Goal: Check status: Check status

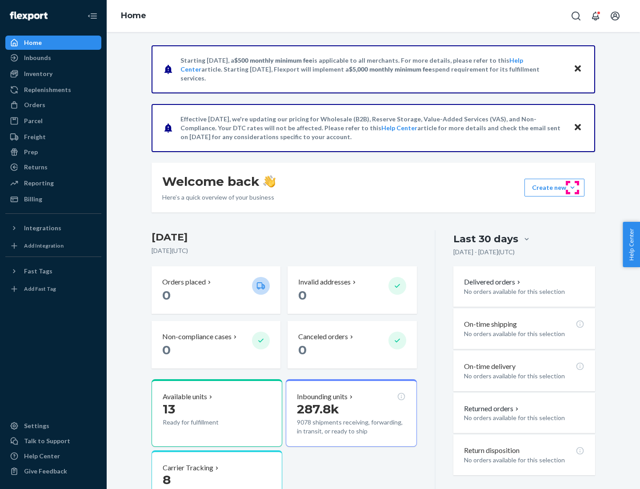
click at [572, 188] on button "Create new Create new inbound Create new order Create new product" at bounding box center [554, 188] width 60 height 18
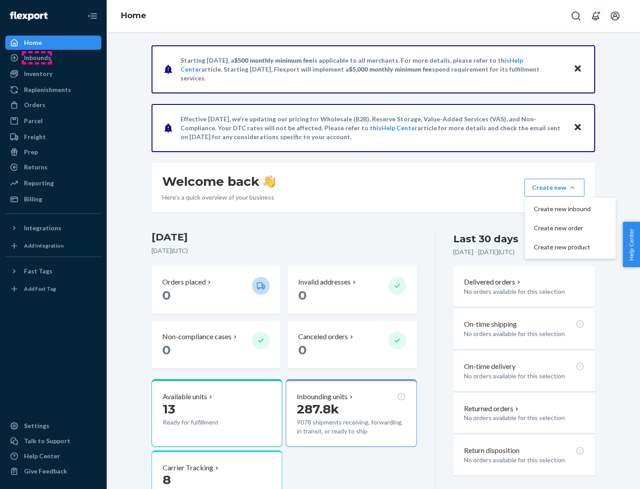
click at [37, 58] on div "Inbounds" at bounding box center [37, 57] width 27 height 9
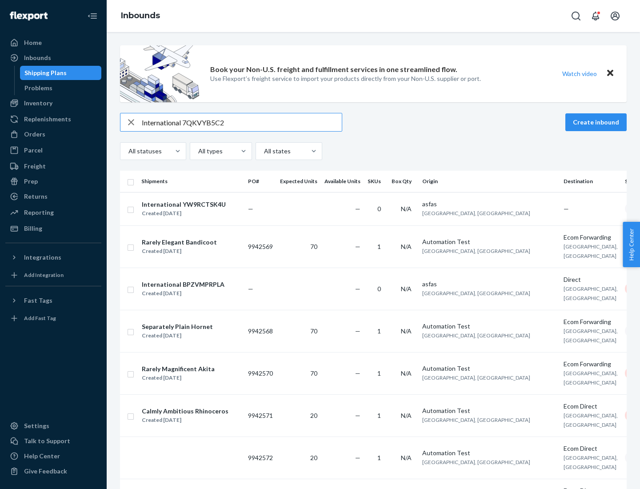
type input "International 7QKVYB5C29"
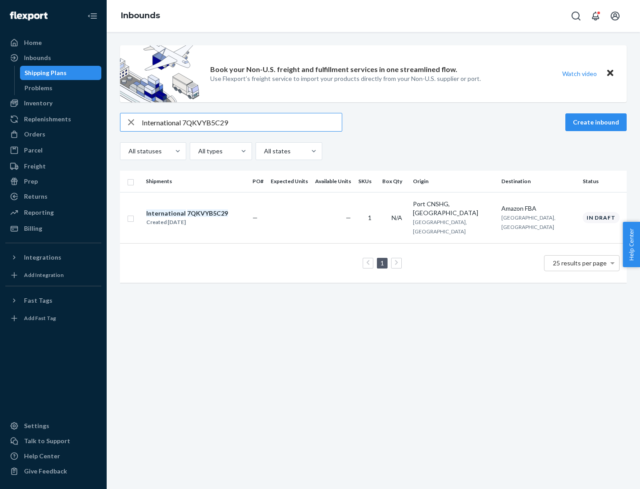
click at [202, 218] on div "Created [DATE]" at bounding box center [187, 222] width 82 height 9
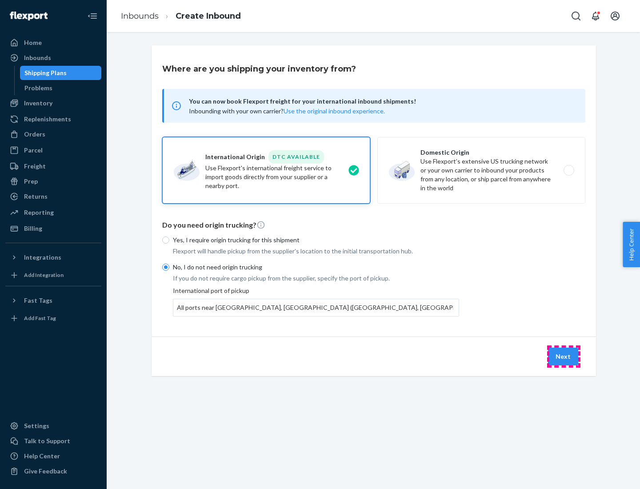
click at [564, 356] on button "Next" at bounding box center [563, 357] width 30 height 18
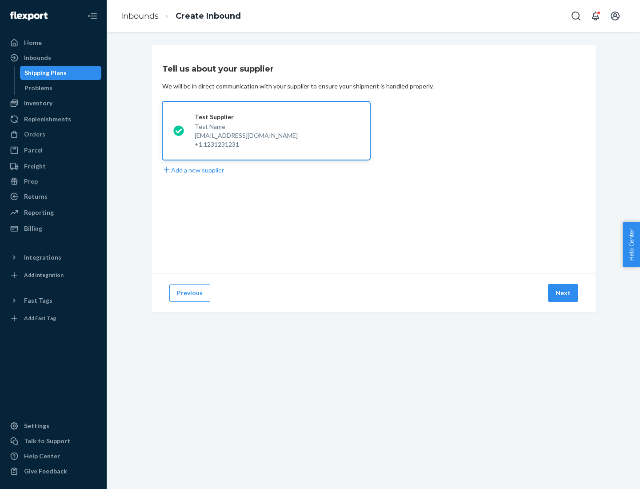
click at [564, 293] on button "Next" at bounding box center [563, 293] width 30 height 18
